Goal: Transaction & Acquisition: Book appointment/travel/reservation

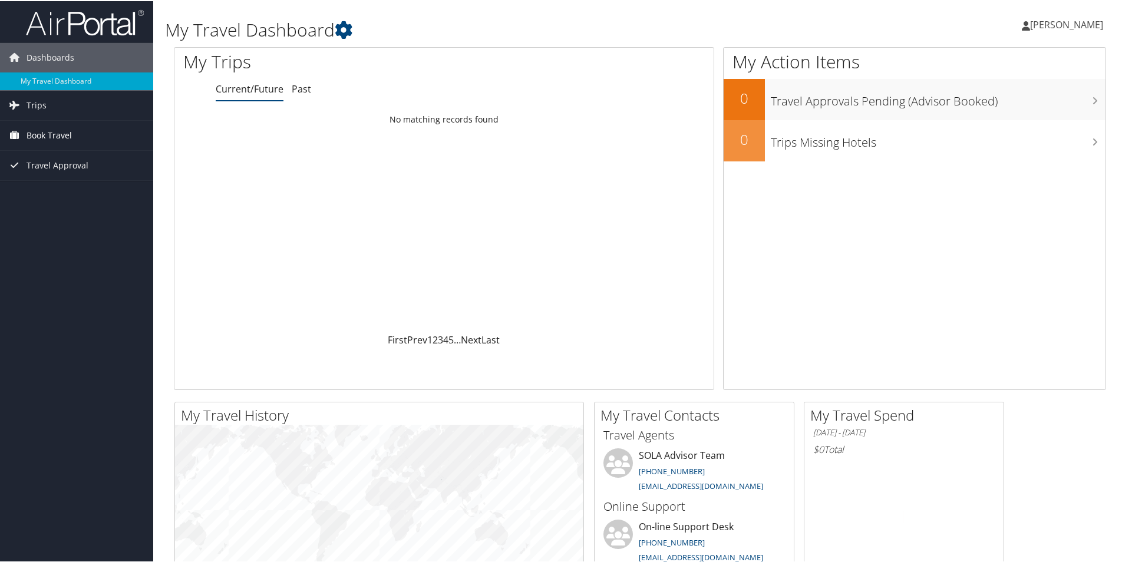
click at [45, 132] on span "Book Travel" at bounding box center [49, 134] width 45 height 29
click at [66, 175] on link "Book/Manage Online Trips" at bounding box center [76, 176] width 153 height 18
